Goal: Navigation & Orientation: Find specific page/section

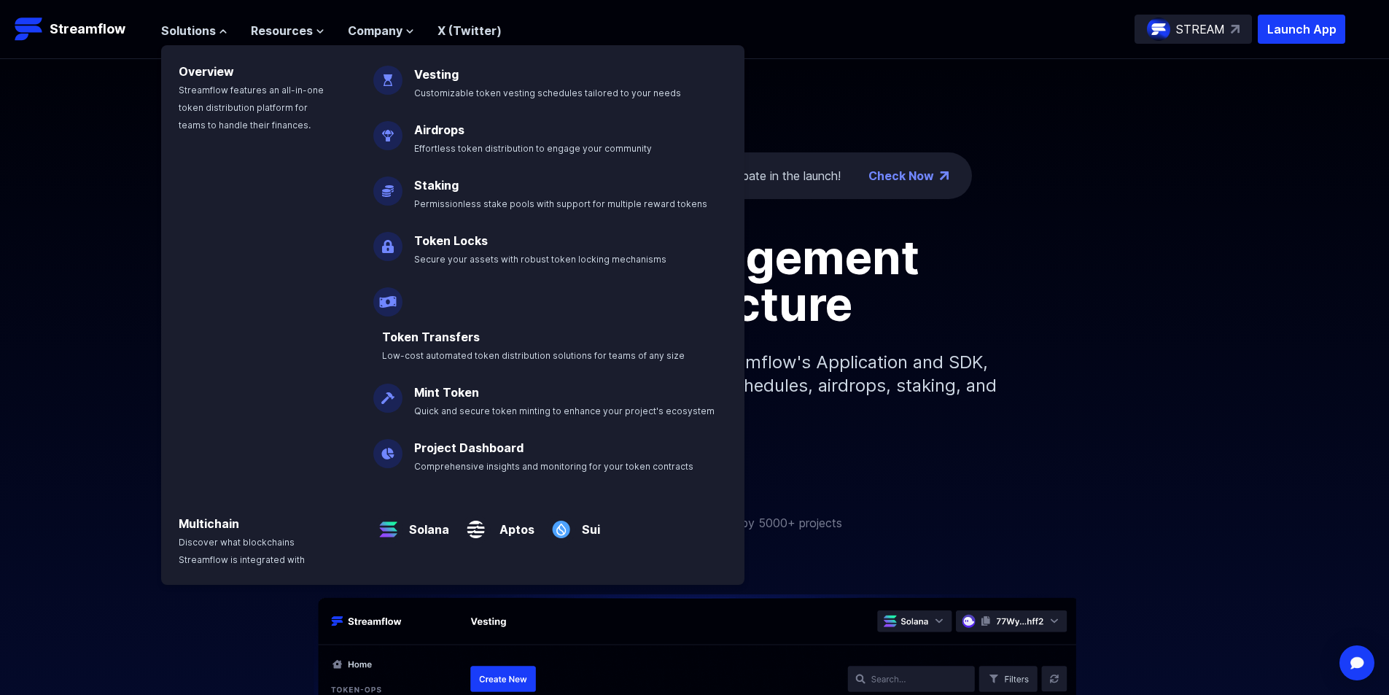
click at [465, 239] on link "Token Locks" at bounding box center [451, 240] width 74 height 15
click at [449, 244] on link "Token Locks" at bounding box center [451, 240] width 74 height 15
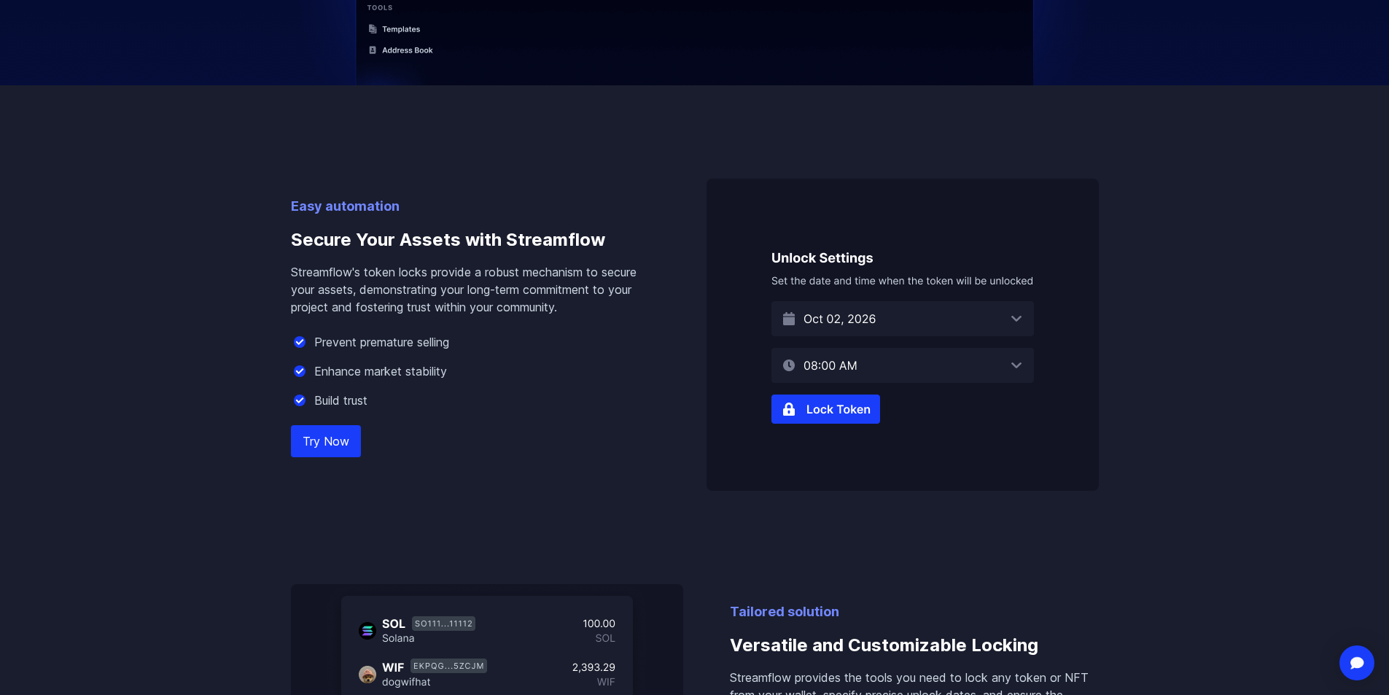
scroll to position [802, 0]
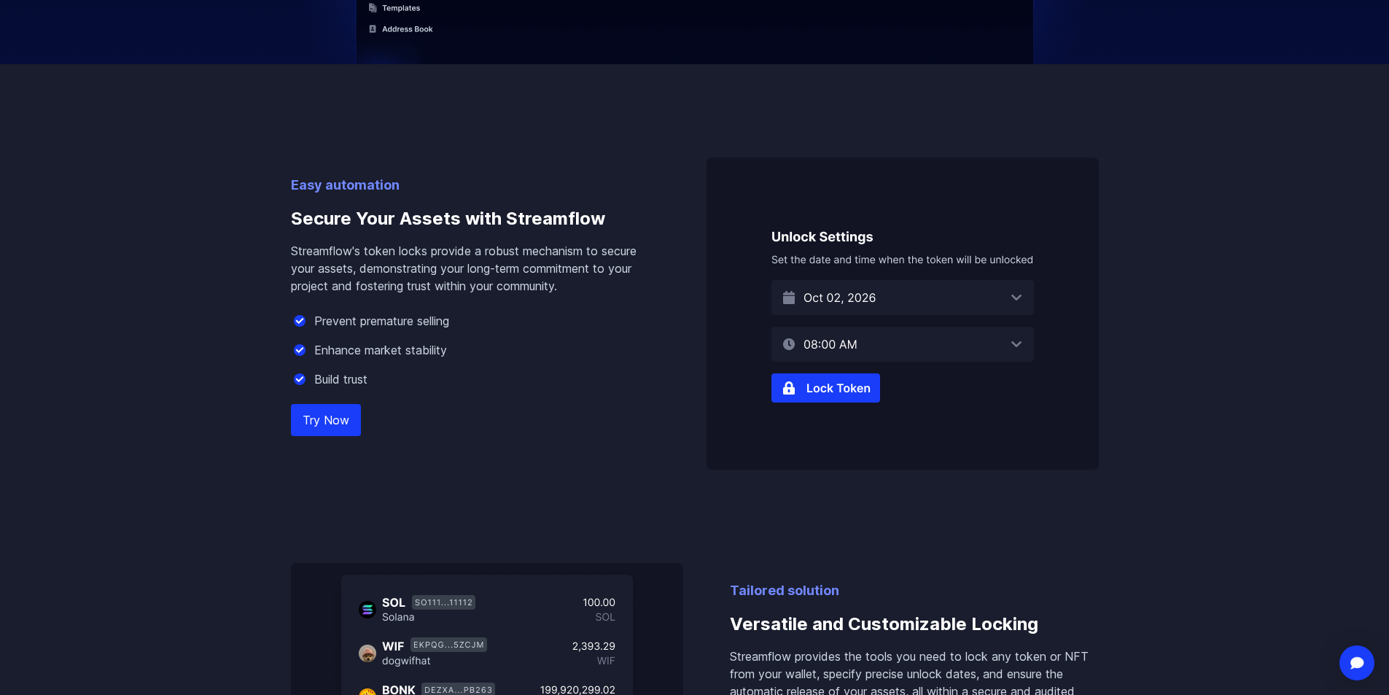
click at [322, 413] on link "Try Now" at bounding box center [326, 420] width 70 height 32
